Goal: Transaction & Acquisition: Purchase product/service

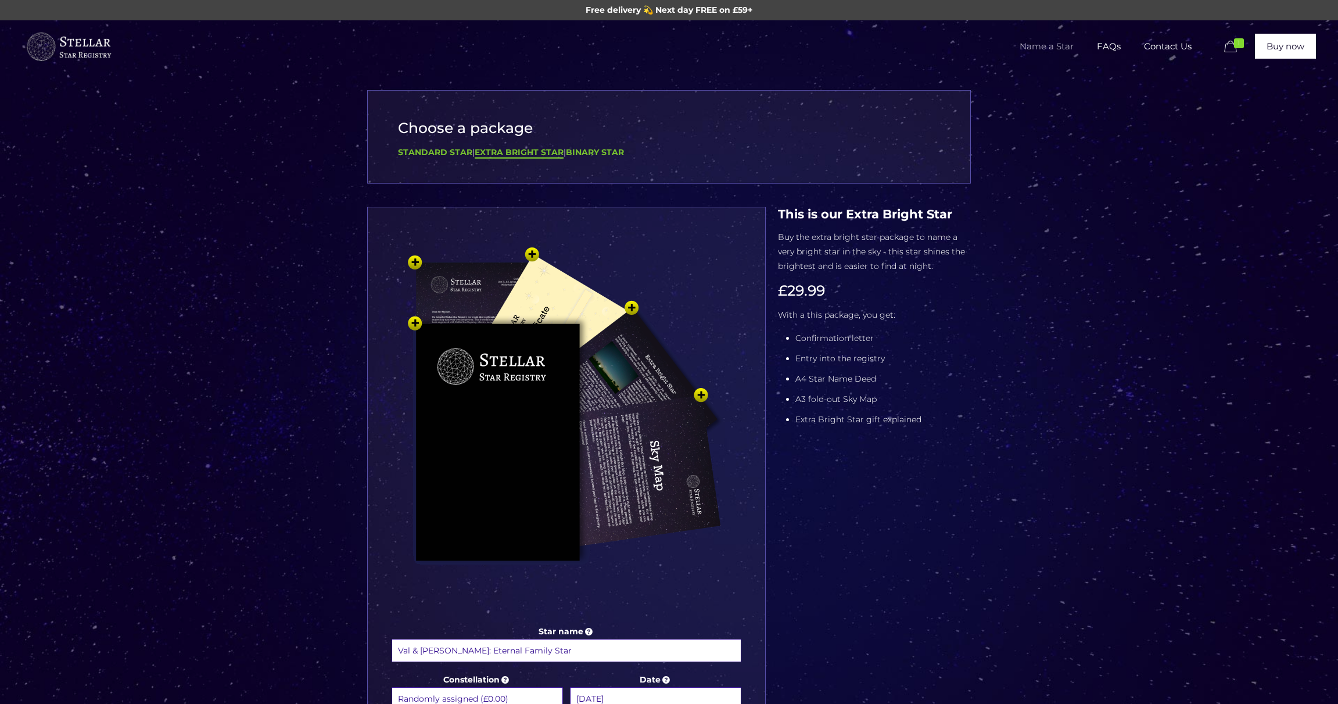
select select "1 (+£6.99)"
